Goal: Task Accomplishment & Management: Manage account settings

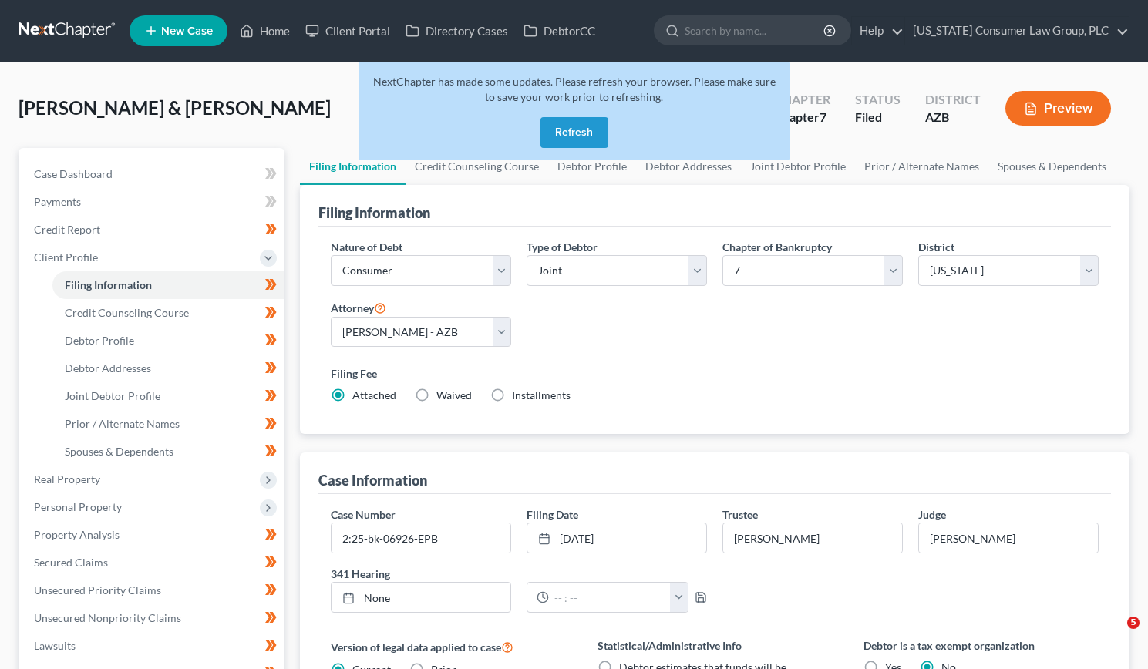
select select "1"
select select "0"
select select "4"
select select "0"
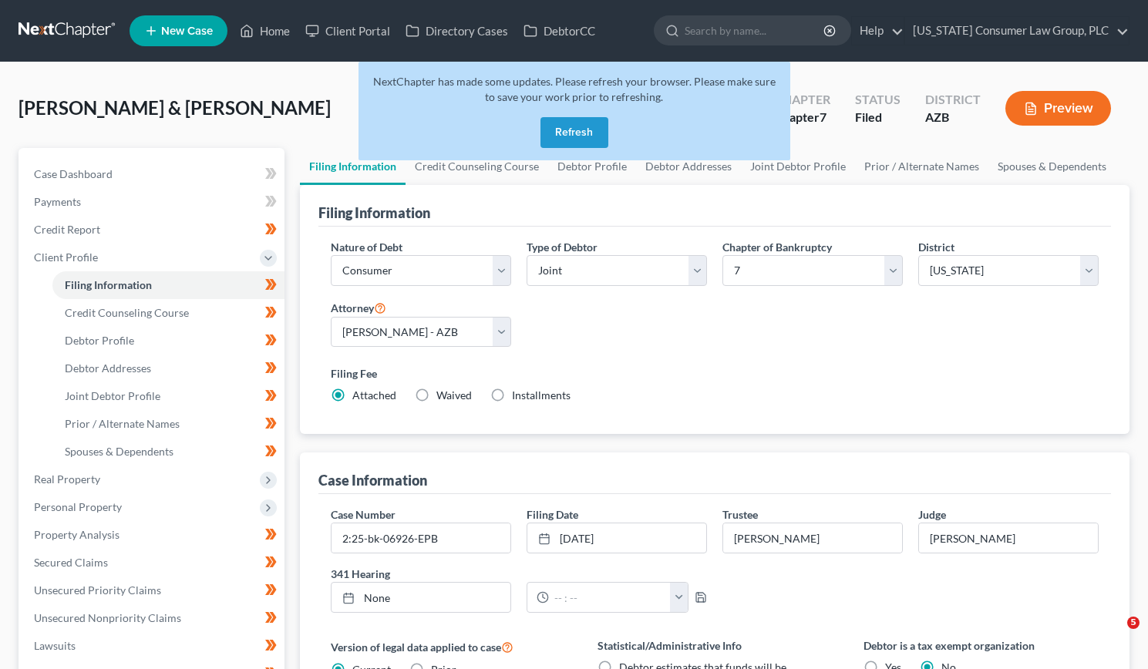
select select "3"
click at [568, 131] on button "Refresh" at bounding box center [575, 132] width 68 height 31
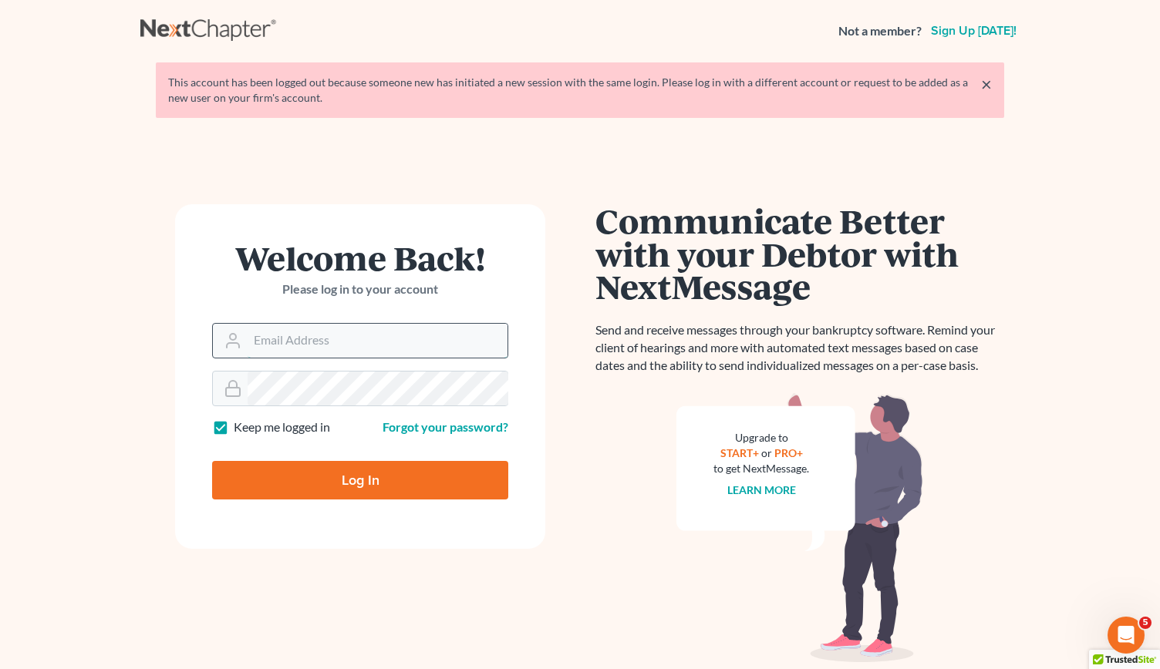
click at [272, 335] on input "Email Address" at bounding box center [378, 341] width 260 height 34
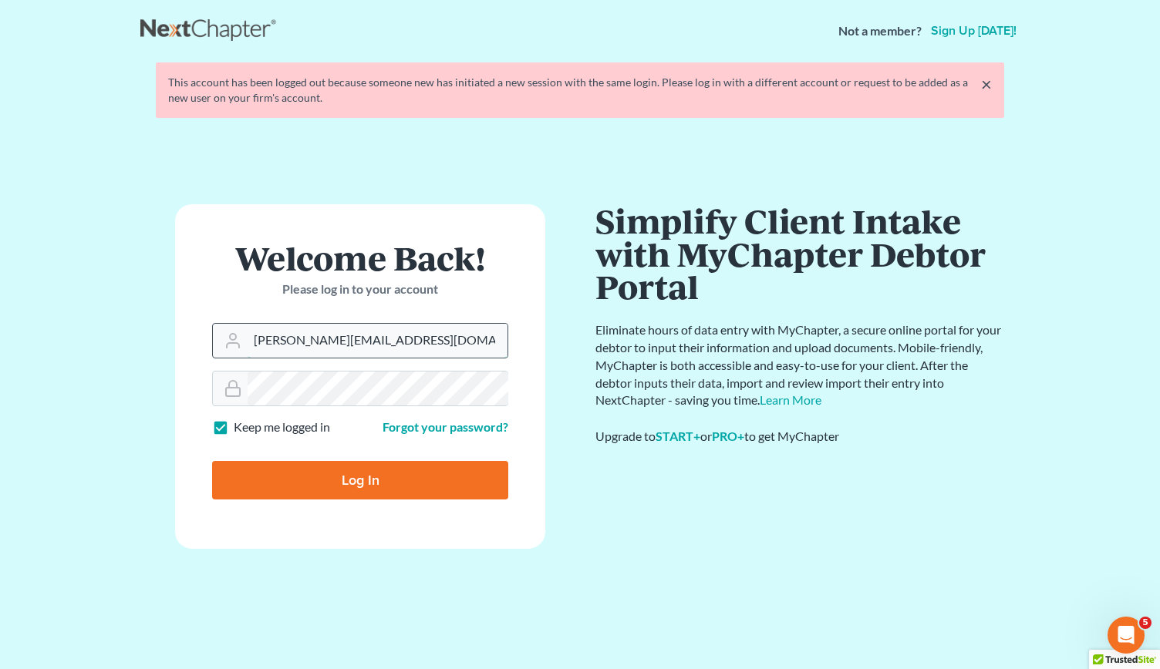
type input "allison@skibalaw.com"
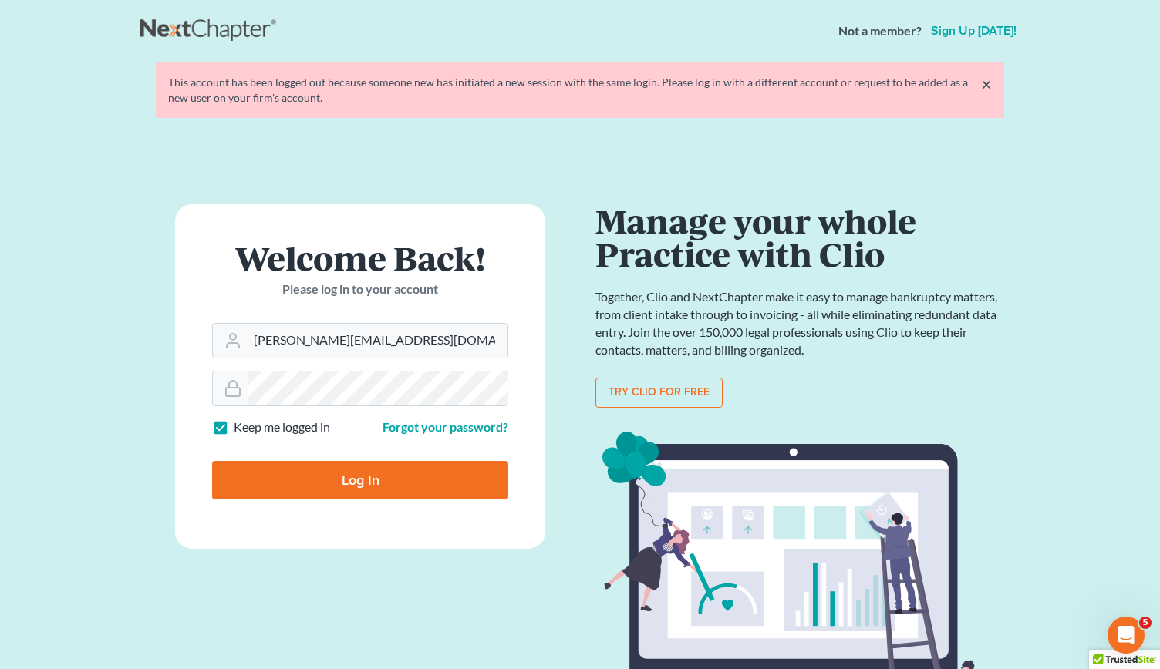
click at [396, 473] on input "Log In" at bounding box center [360, 480] width 296 height 39
type input "Thinking..."
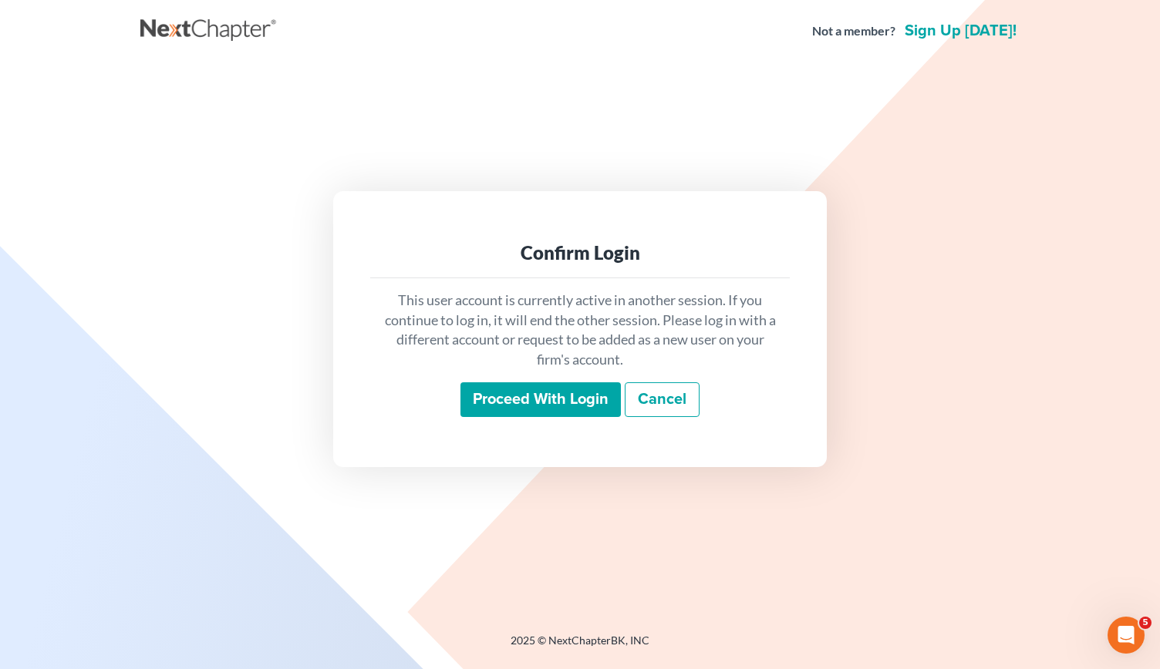
click at [562, 391] on input "Proceed with login" at bounding box center [540, 399] width 160 height 35
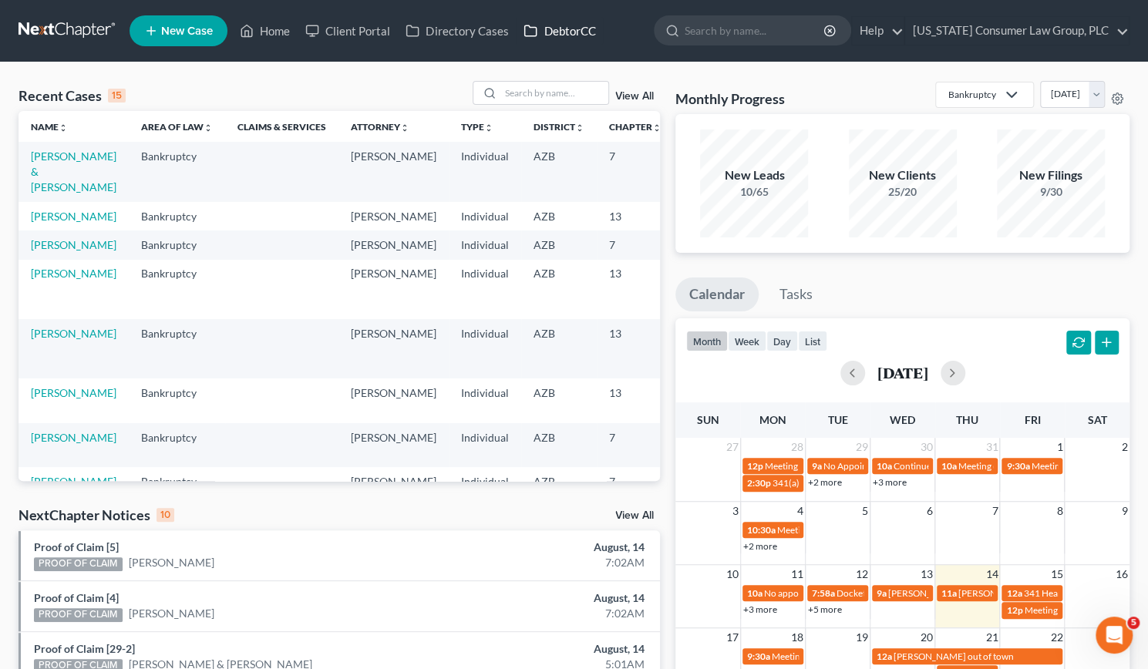
click at [574, 25] on link "DebtorCC" at bounding box center [559, 31] width 87 height 28
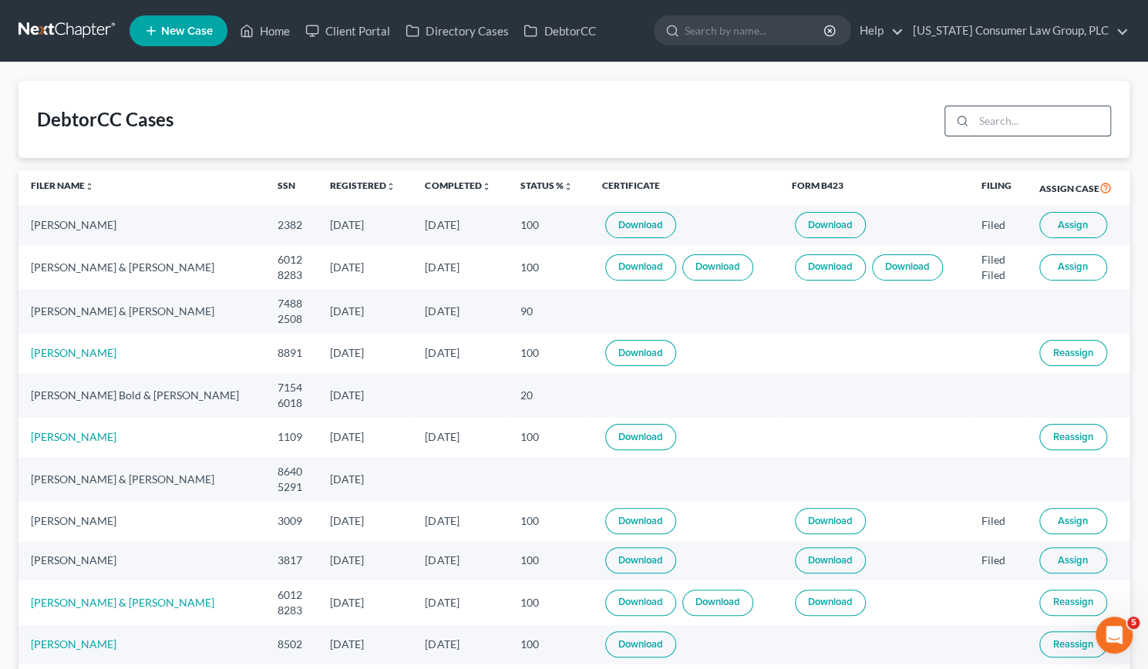
click at [990, 124] on input "search" at bounding box center [1042, 120] width 136 height 29
type input "devji"
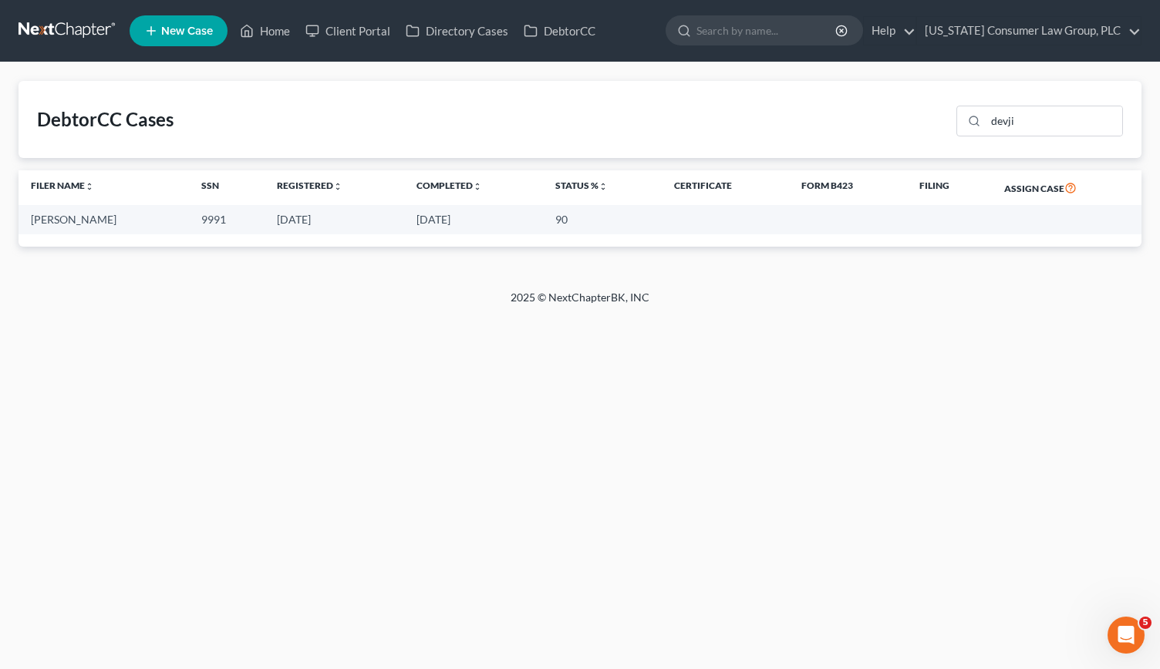
click at [77, 220] on div "[PERSON_NAME]" at bounding box center [104, 219] width 146 height 15
click at [278, 26] on link "Home" at bounding box center [265, 31] width 66 height 28
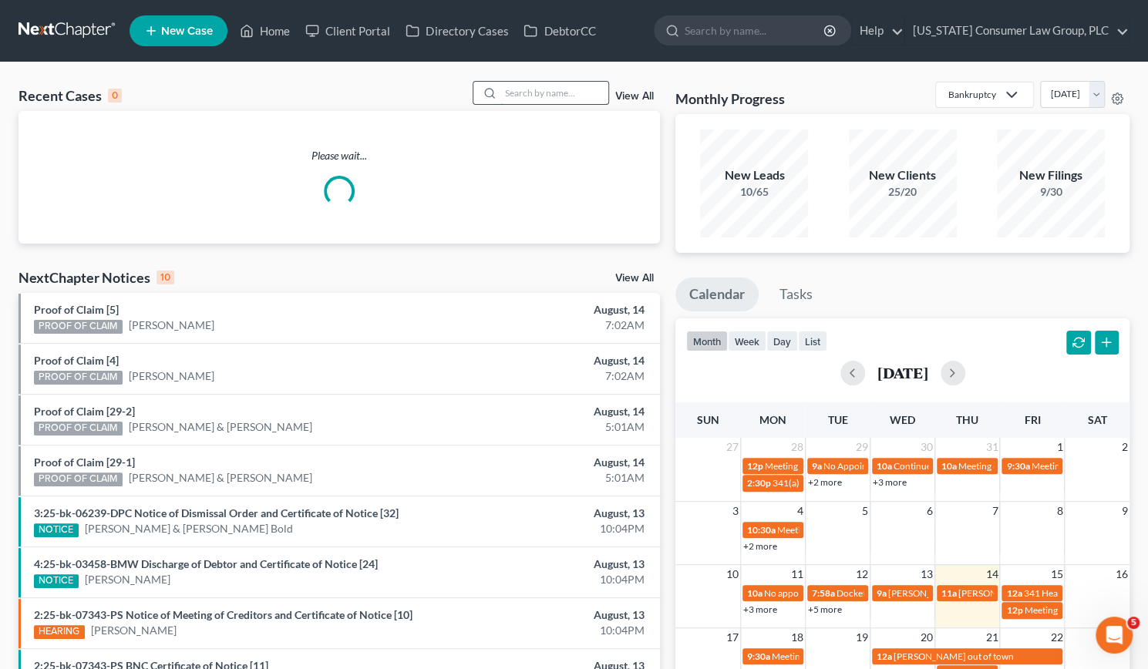
click at [560, 98] on input "search" at bounding box center [554, 93] width 108 height 22
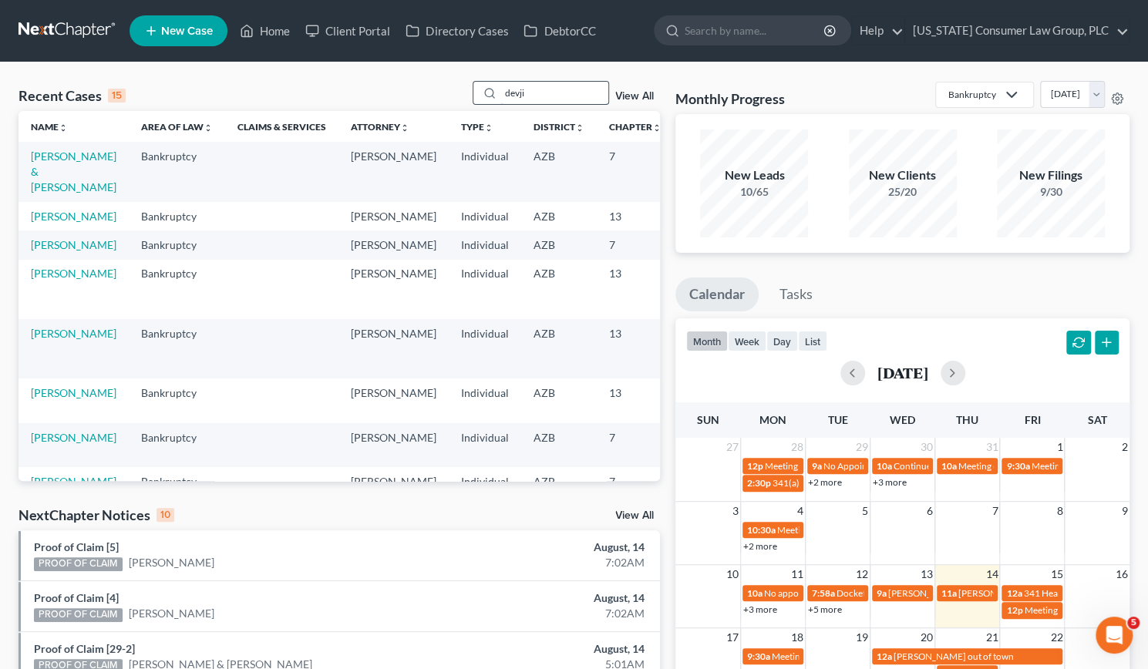
type input "devji"
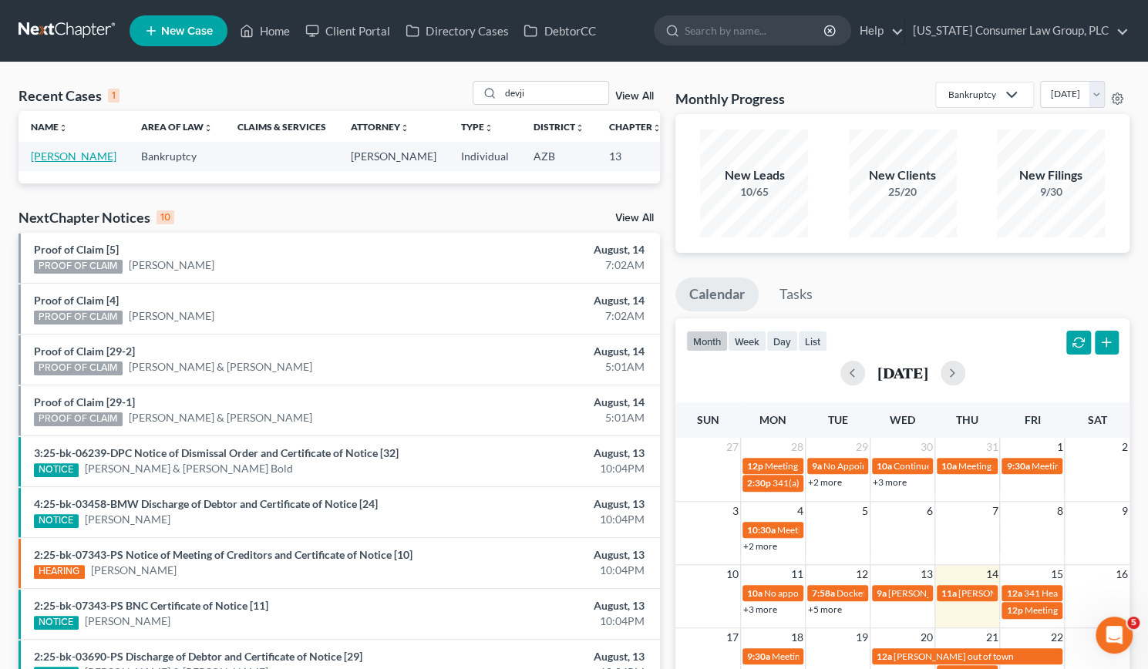
click at [51, 163] on link "[PERSON_NAME]" at bounding box center [74, 156] width 86 height 13
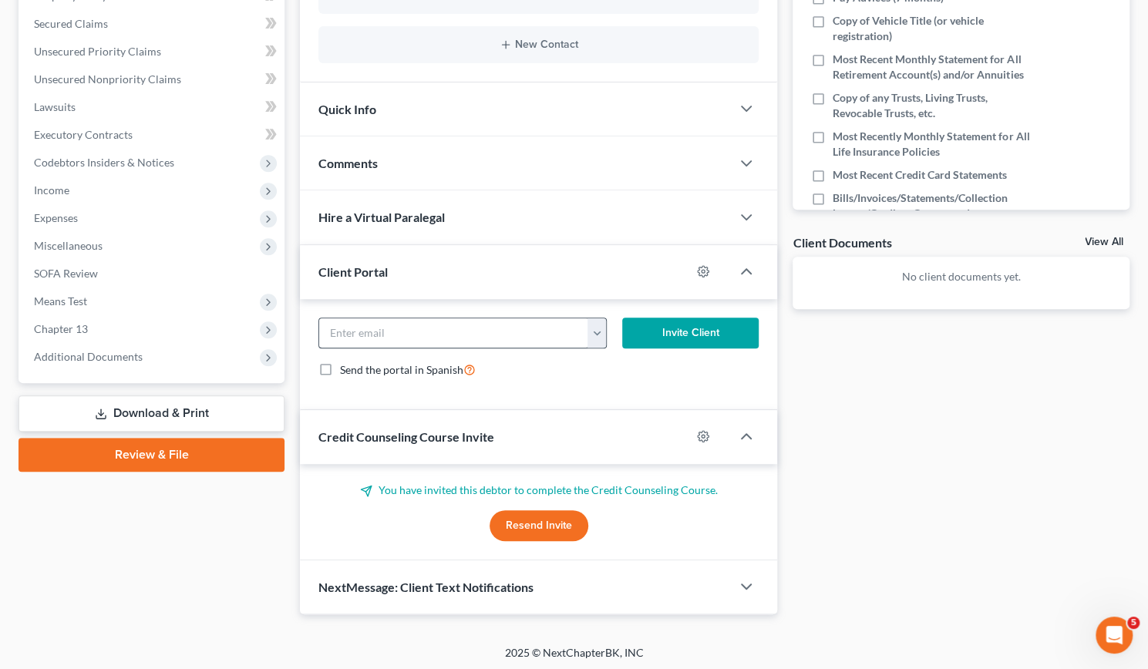
scroll to position [344, 0]
click at [558, 528] on button "Resend Invite" at bounding box center [539, 526] width 99 height 31
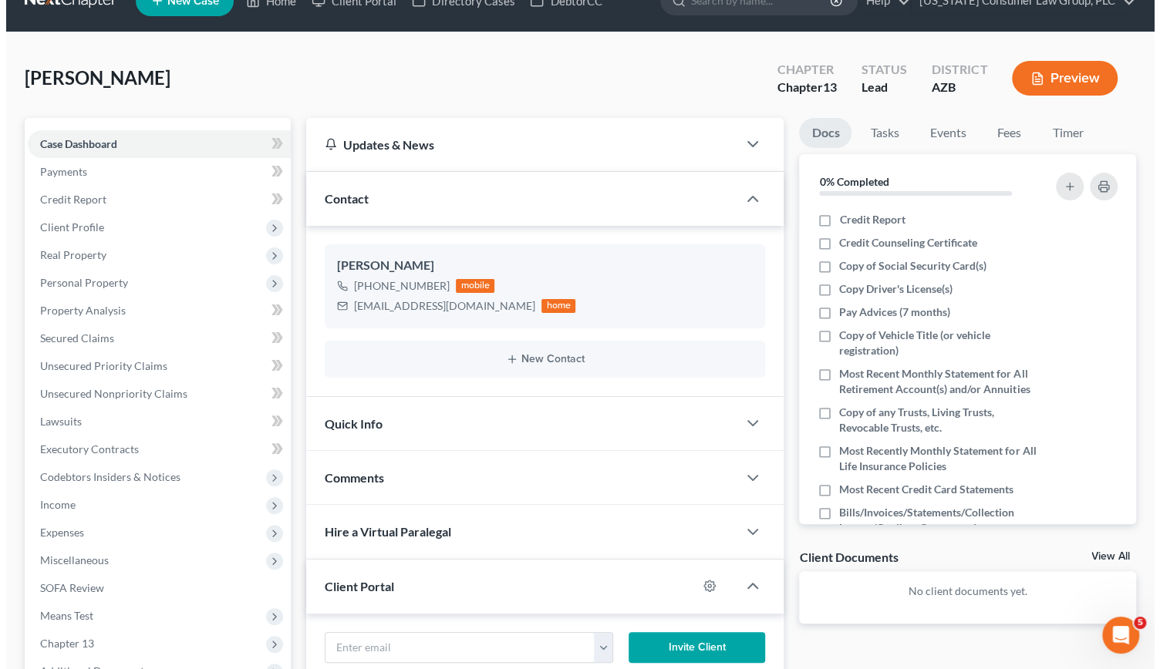
scroll to position [0, 0]
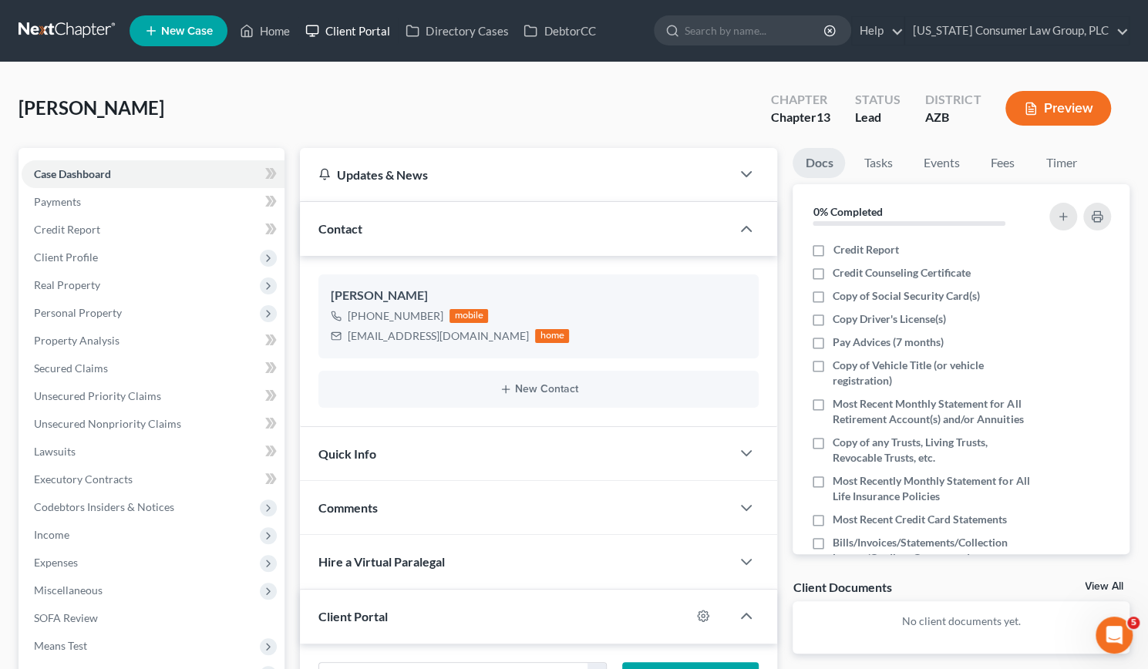
click at [358, 23] on link "Client Portal" at bounding box center [348, 31] width 100 height 28
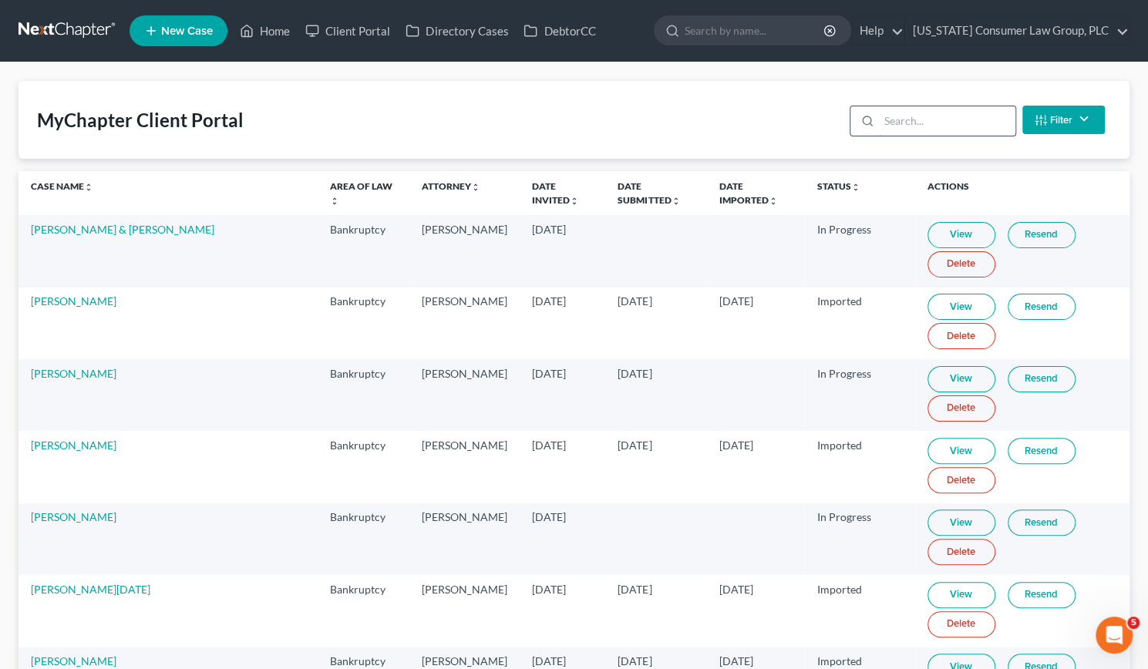
click at [914, 115] on input "search" at bounding box center [947, 120] width 136 height 29
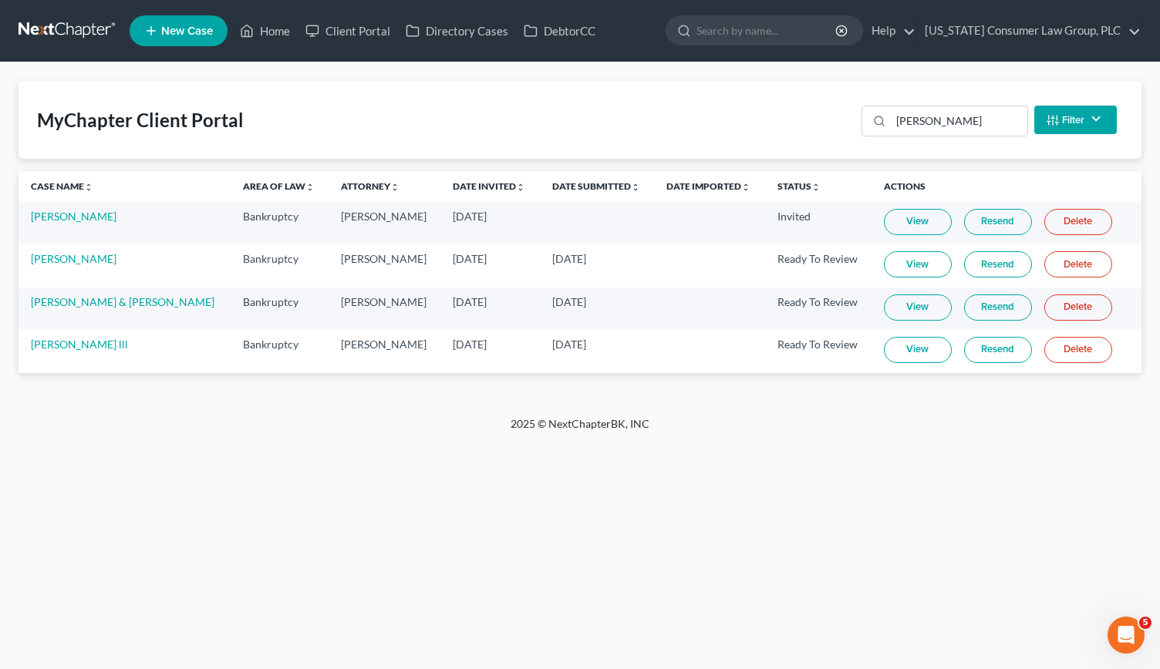
click at [905, 340] on link "View" at bounding box center [918, 350] width 68 height 26
drag, startPoint x: 941, startPoint y: 120, endPoint x: 842, endPoint y: 118, distance: 98.7
click at [842, 118] on div "MyChapter Client Portal [PERSON_NAME] Filter Status Filter... Invited In Progre…" at bounding box center [580, 120] width 1123 height 78
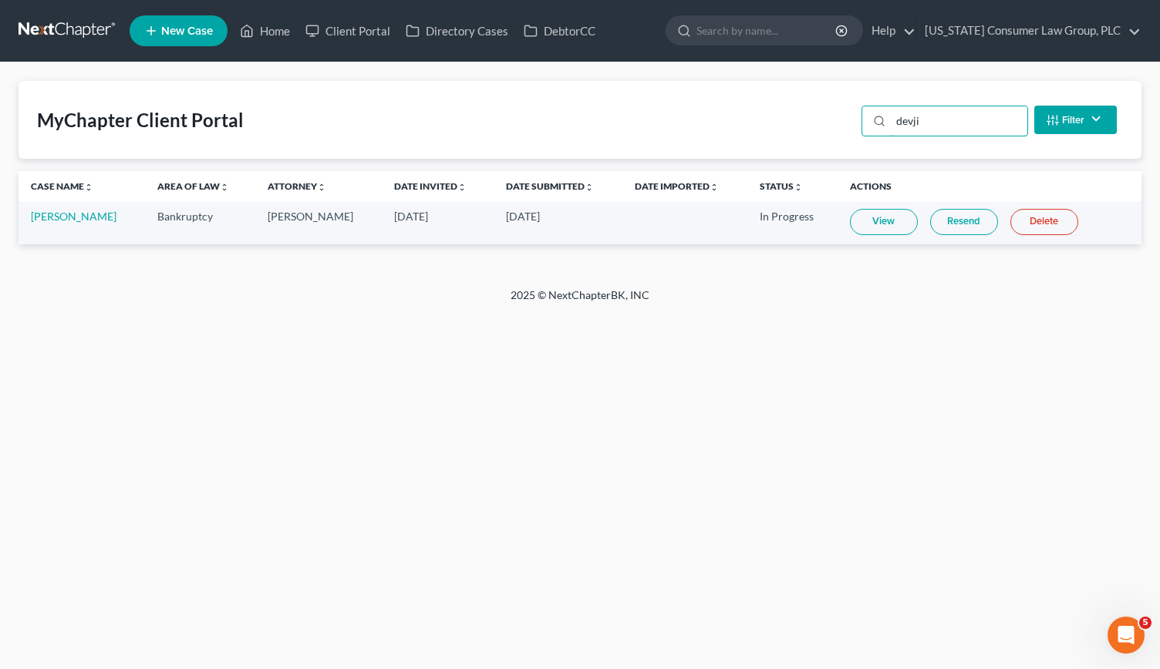
type input "devji"
click at [865, 218] on link "View" at bounding box center [884, 222] width 68 height 26
